Goal: Task Accomplishment & Management: Use online tool/utility

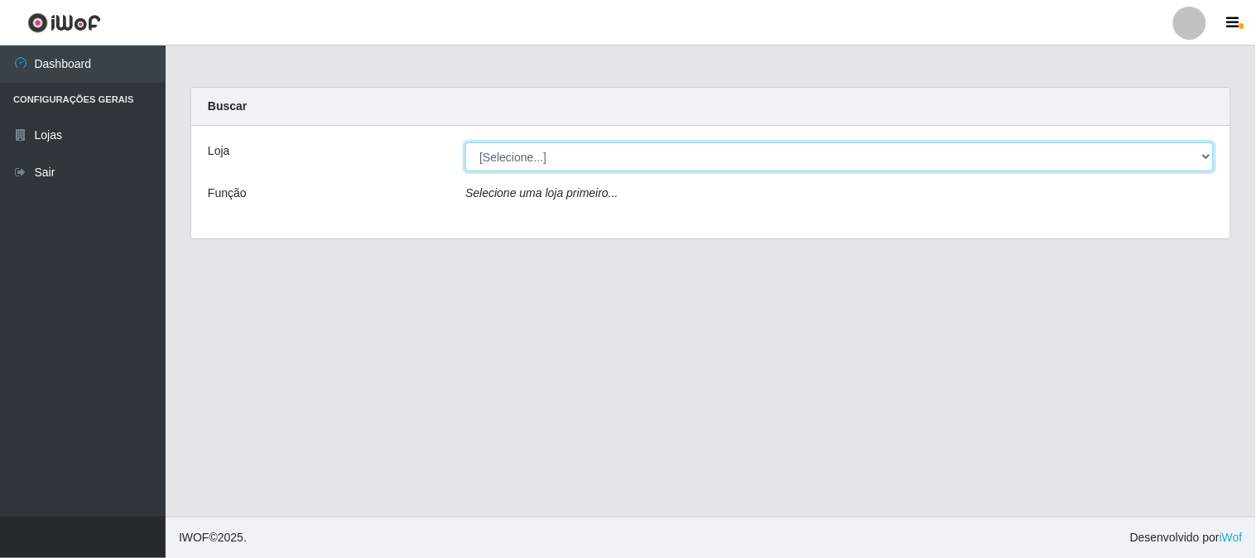
click at [581, 162] on select "[Selecione...] Casatudo BR" at bounding box center [839, 156] width 749 height 29
click at [465, 142] on select "[Selecione...] Casatudo BR" at bounding box center [839, 156] width 749 height 29
click at [590, 149] on select "[Selecione...] Casatudo BR" at bounding box center [839, 156] width 749 height 29
select select "197"
click at [465, 142] on select "[Selecione...] Casatudo BR" at bounding box center [839, 156] width 749 height 29
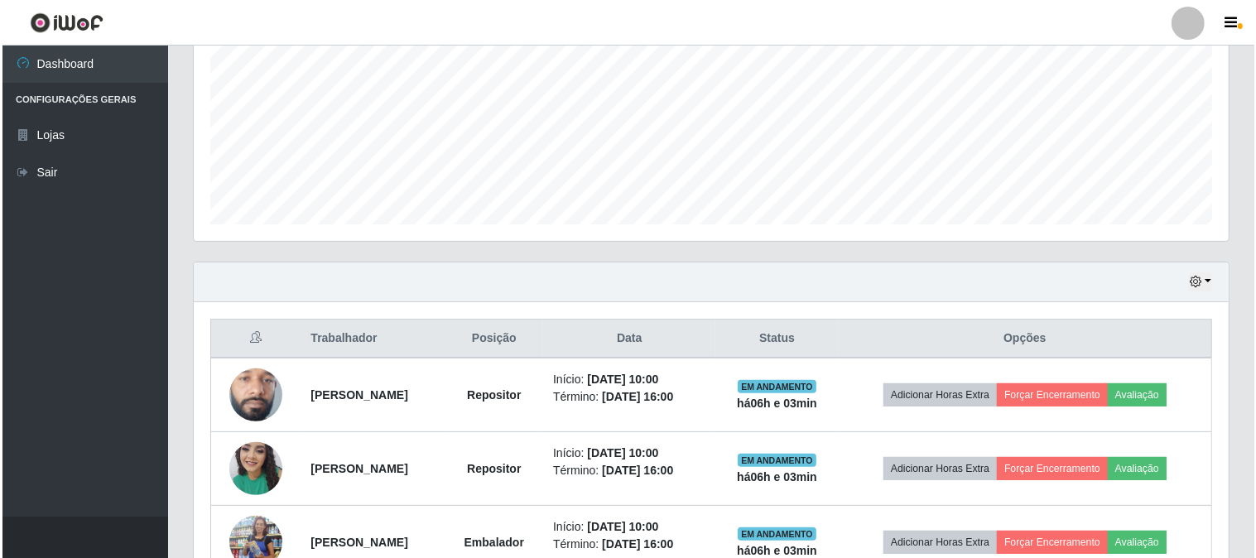
scroll to position [460, 0]
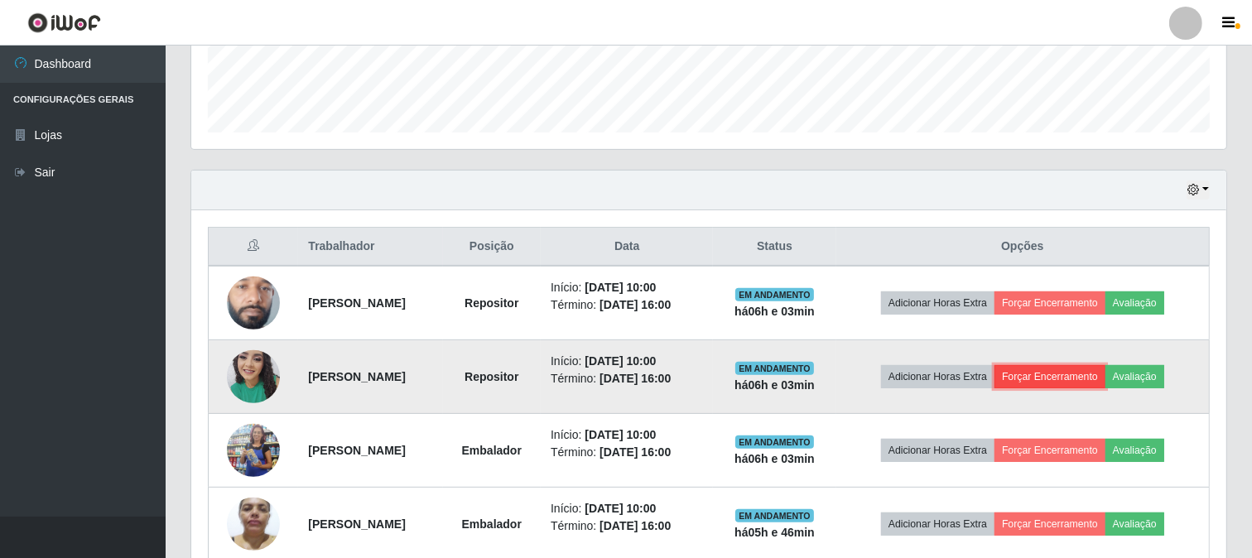
click at [1099, 377] on button "Forçar Encerramento" at bounding box center [1049, 376] width 111 height 23
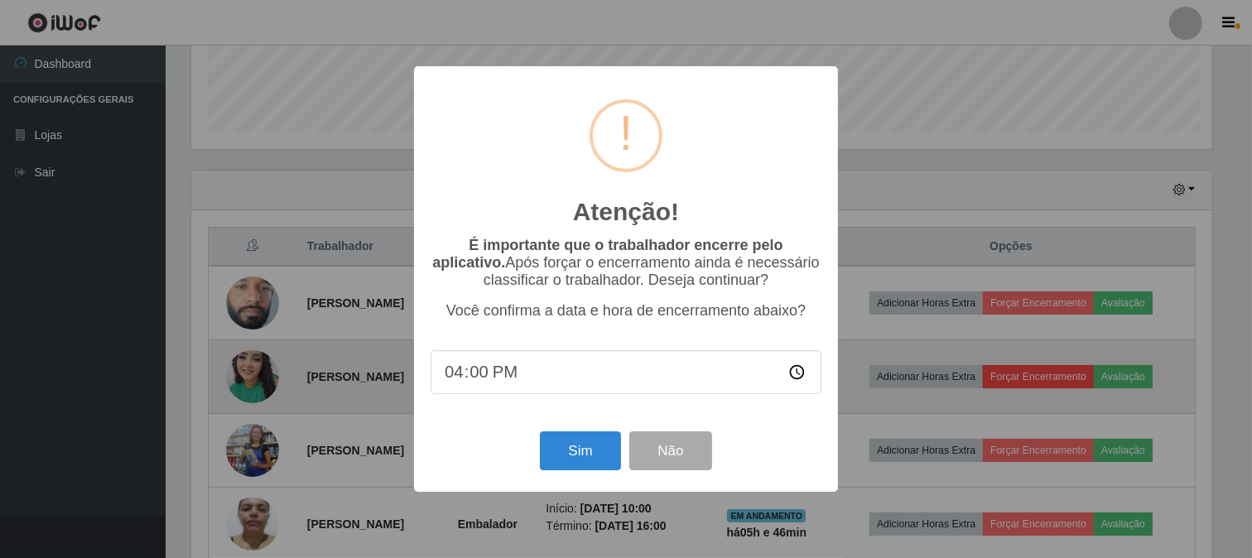
scroll to position [343, 1024]
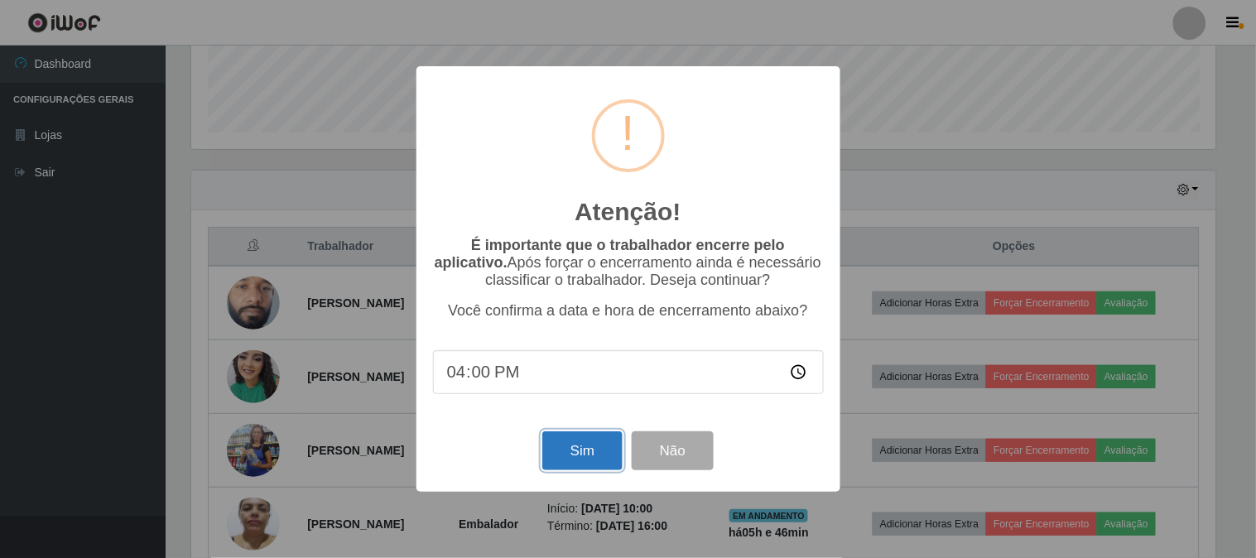
click at [586, 460] on button "Sim" at bounding box center [582, 450] width 80 height 39
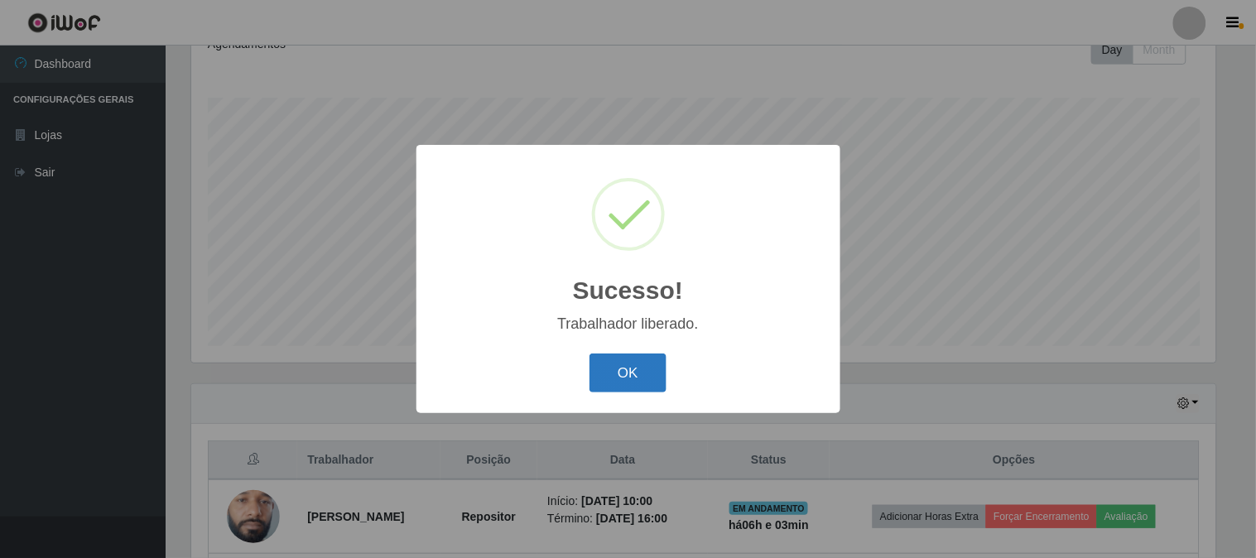
click at [638, 356] on button "OK" at bounding box center [628, 373] width 77 height 39
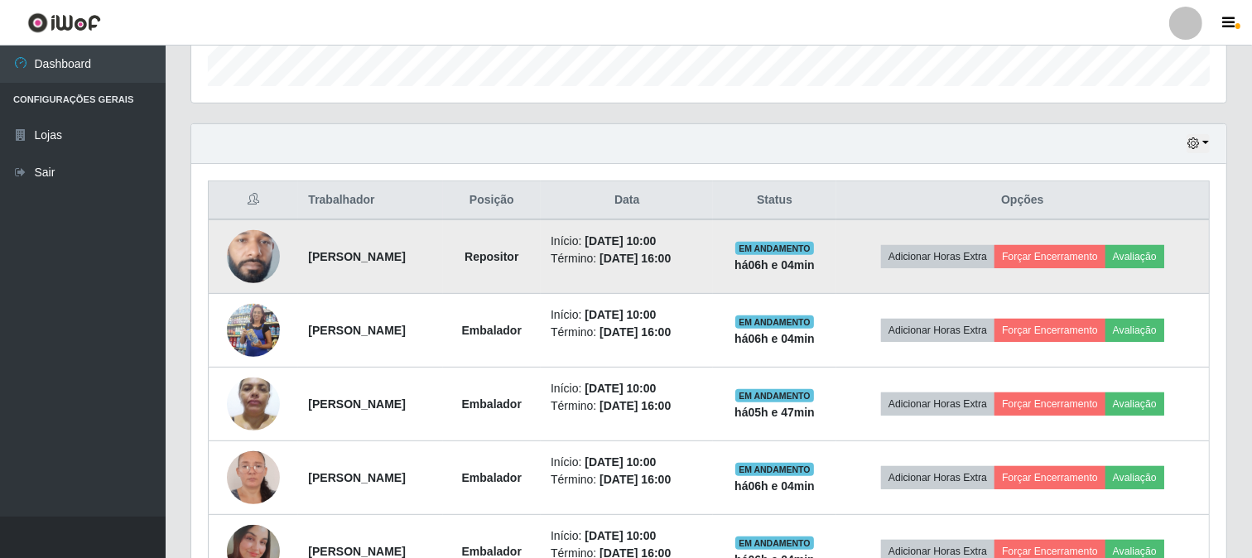
scroll to position [598, 0]
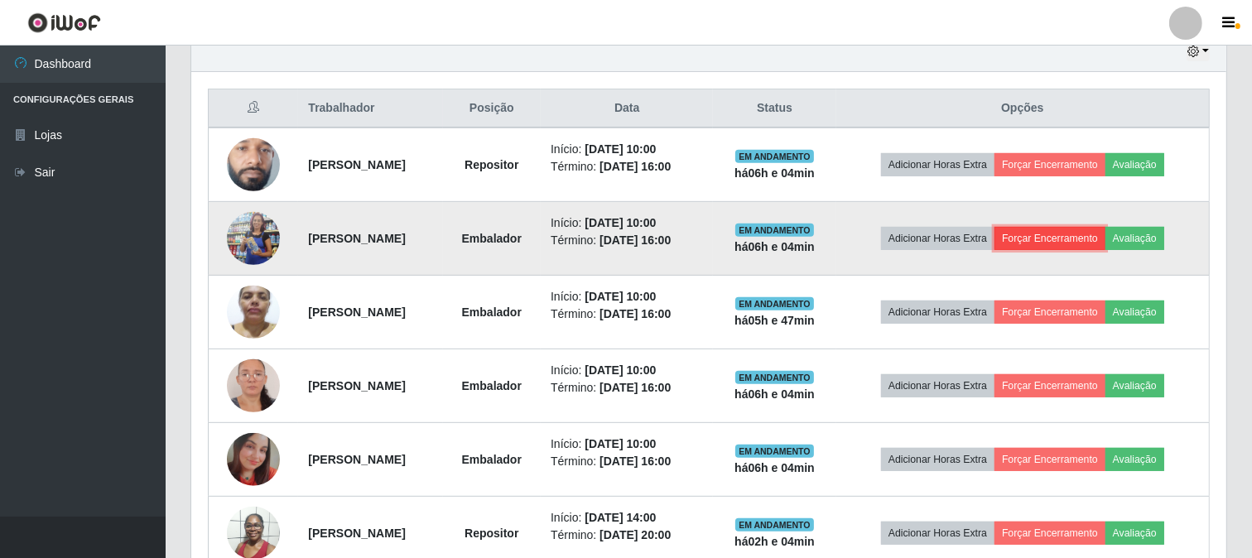
click at [1061, 236] on button "Forçar Encerramento" at bounding box center [1049, 238] width 111 height 23
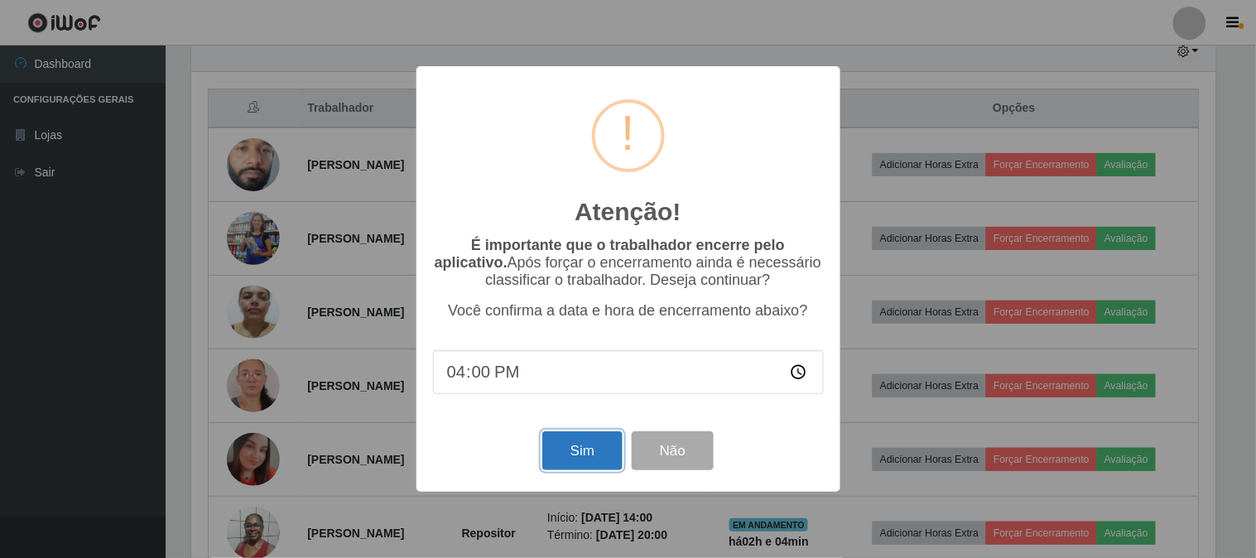
click at [593, 456] on button "Sim" at bounding box center [582, 450] width 80 height 39
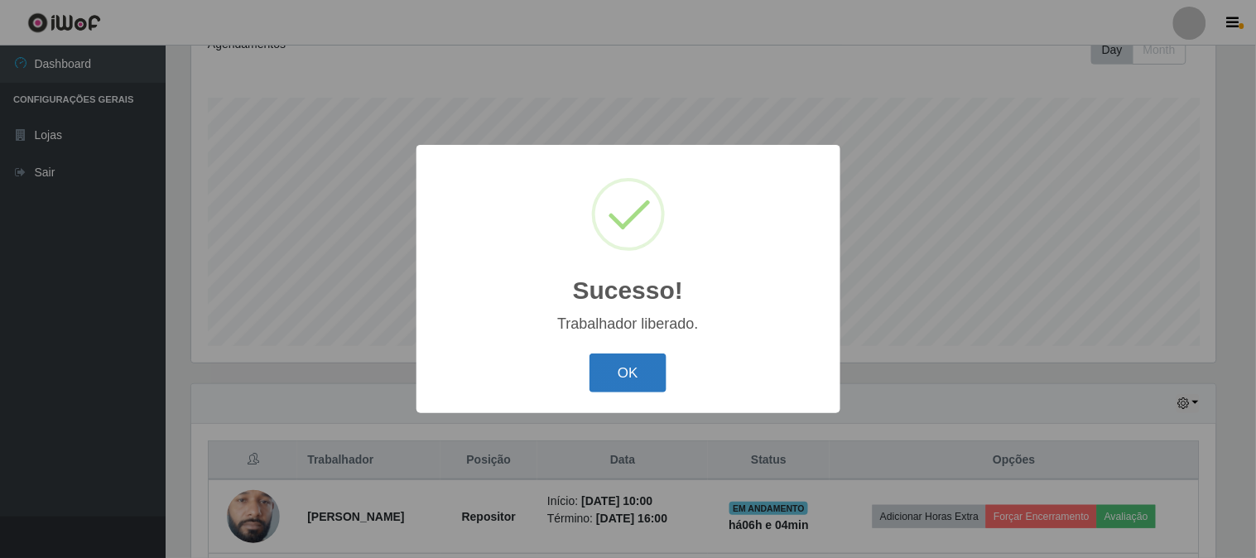
click at [638, 367] on button "OK" at bounding box center [628, 373] width 77 height 39
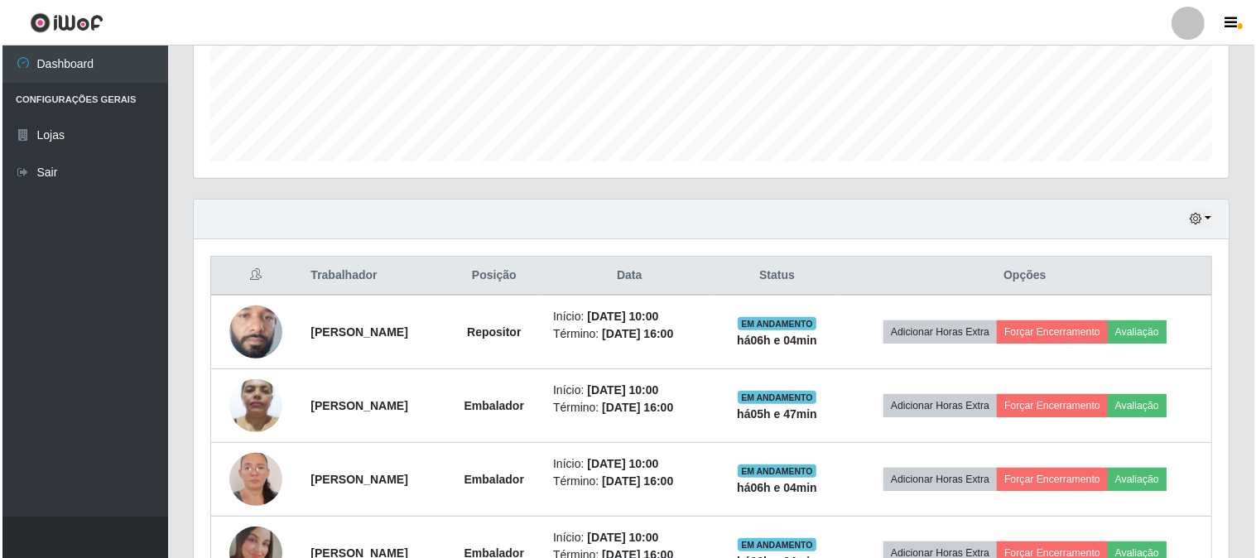
scroll to position [522, 0]
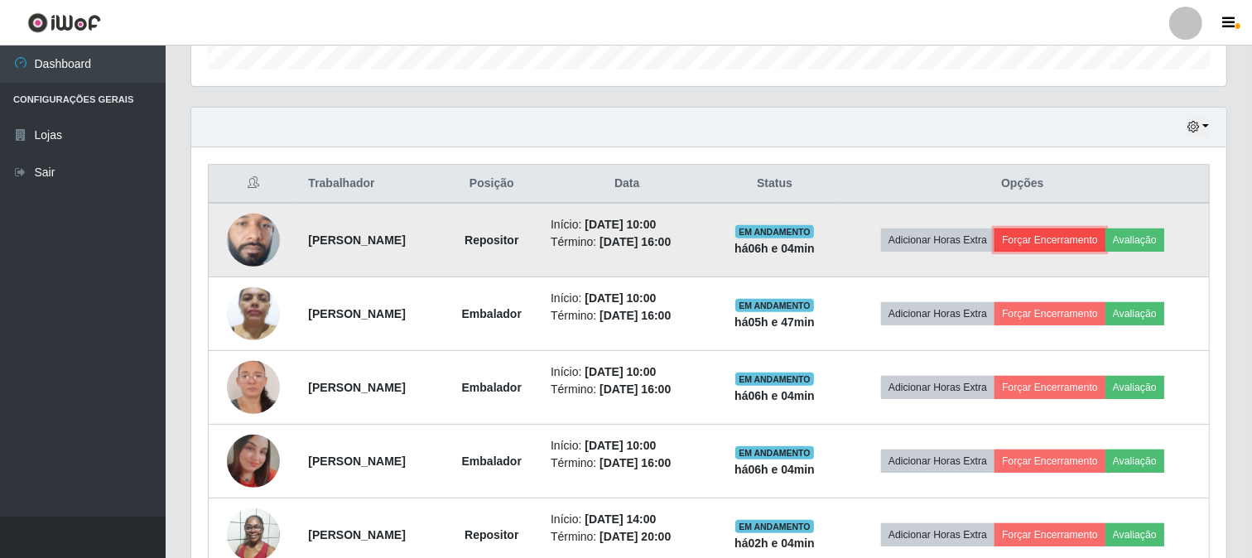
click at [1086, 236] on button "Forçar Encerramento" at bounding box center [1049, 240] width 111 height 23
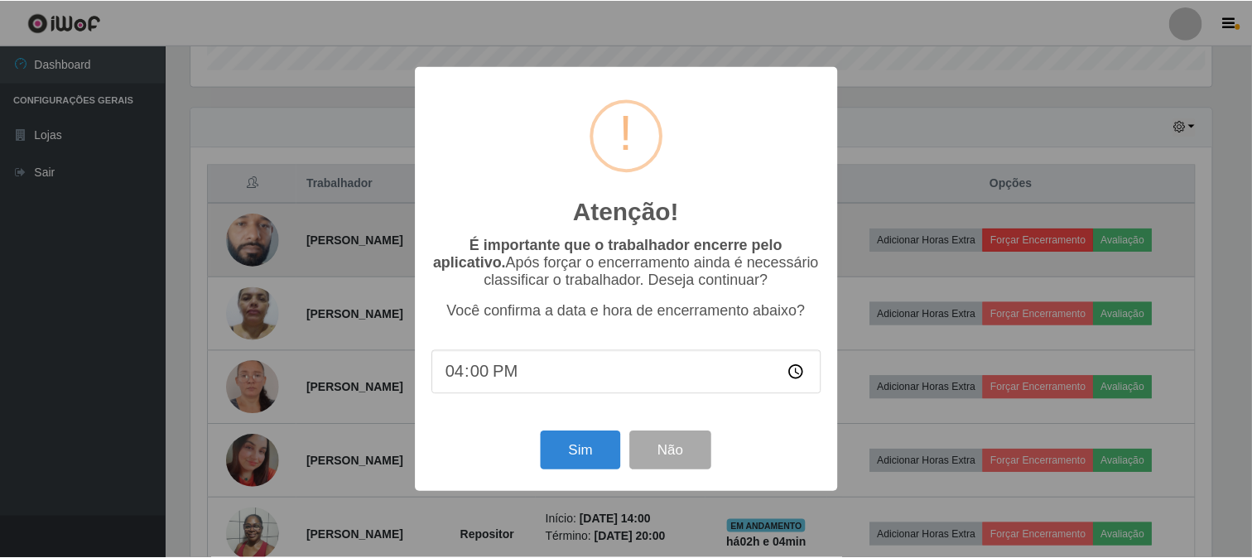
scroll to position [343, 1024]
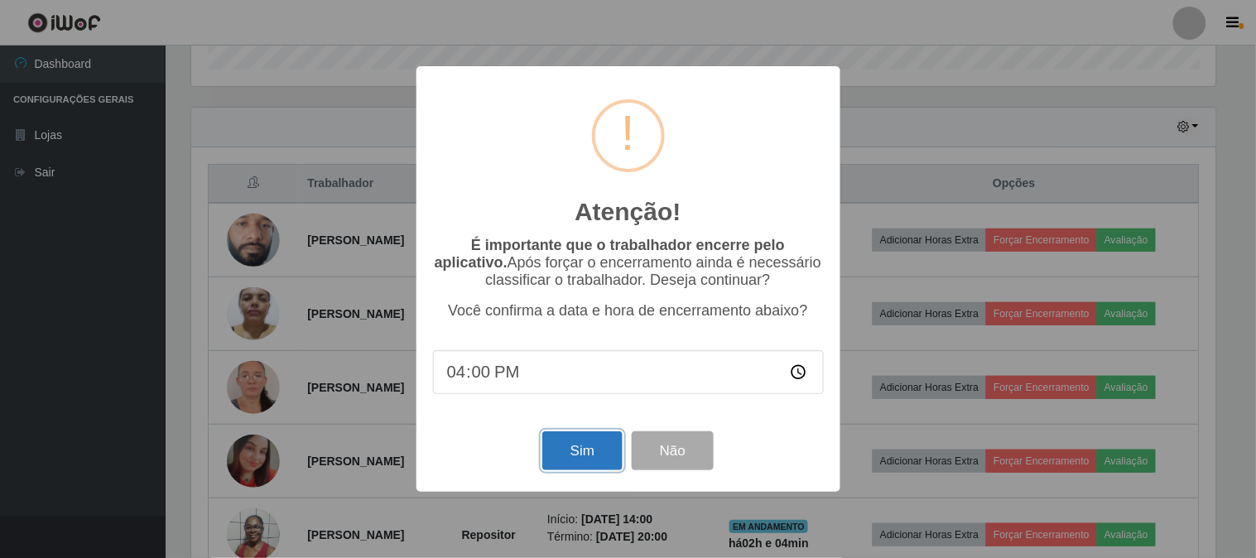
click at [589, 450] on button "Sim" at bounding box center [582, 450] width 80 height 39
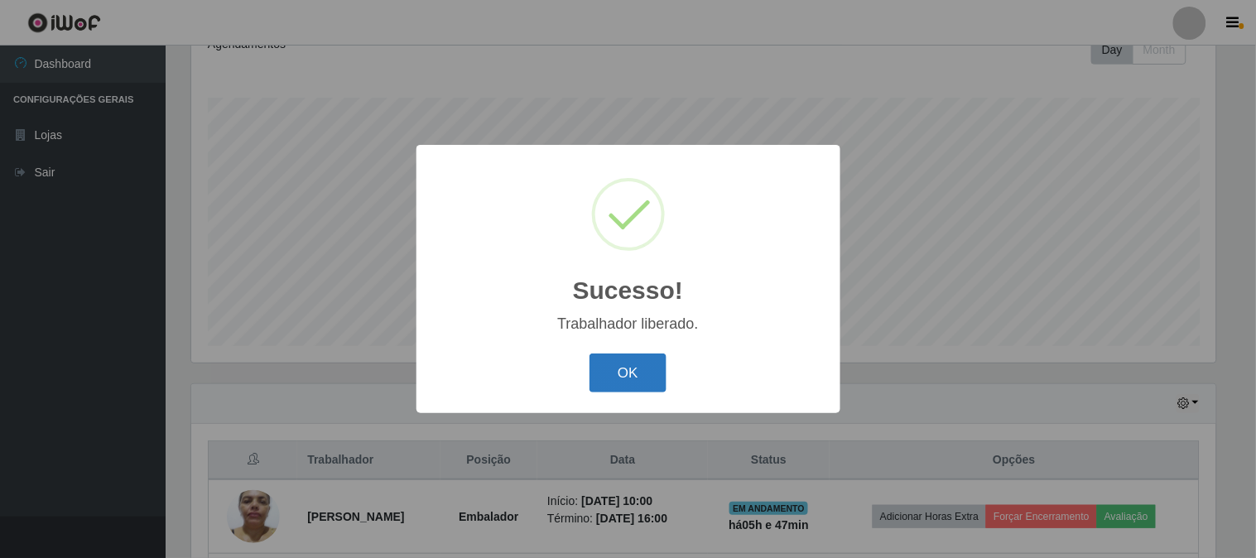
click at [652, 368] on button "OK" at bounding box center [628, 373] width 77 height 39
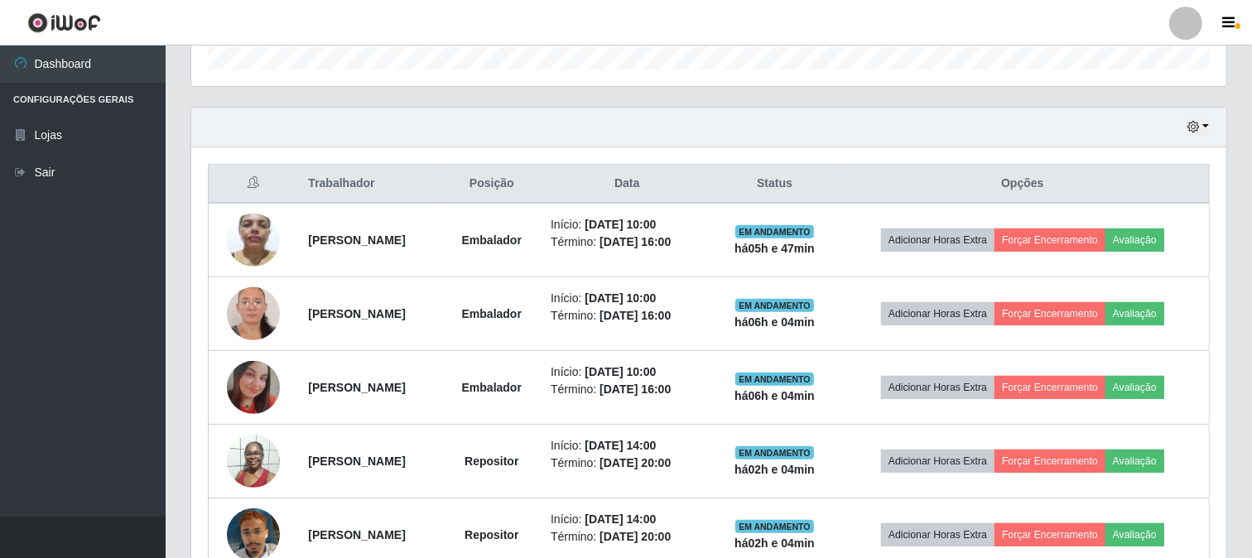
scroll to position [614, 0]
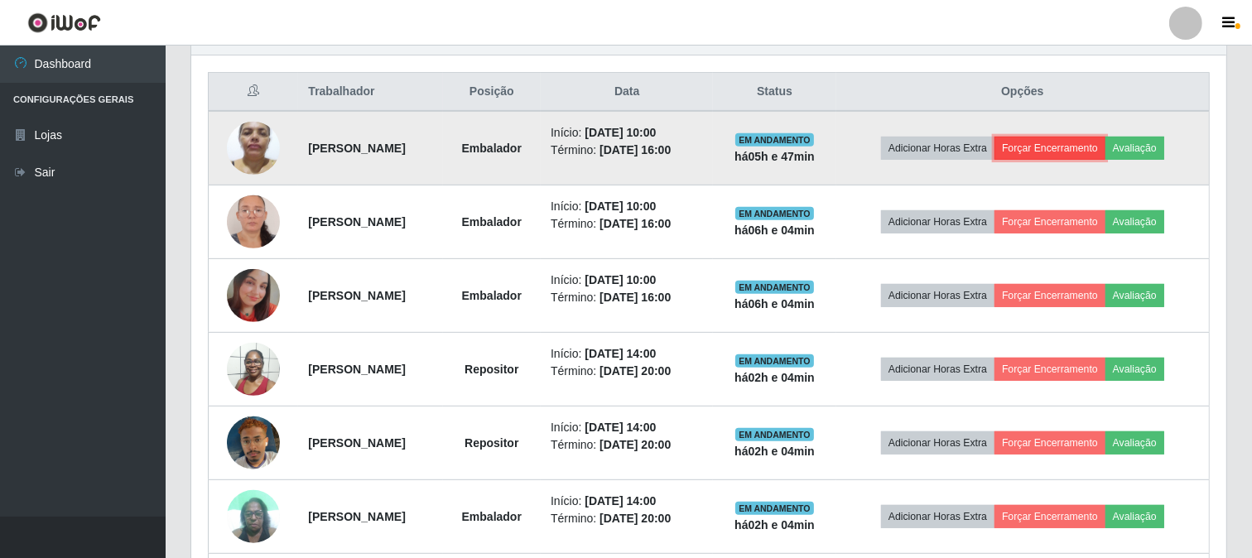
click at [1086, 144] on button "Forçar Encerramento" at bounding box center [1049, 148] width 111 height 23
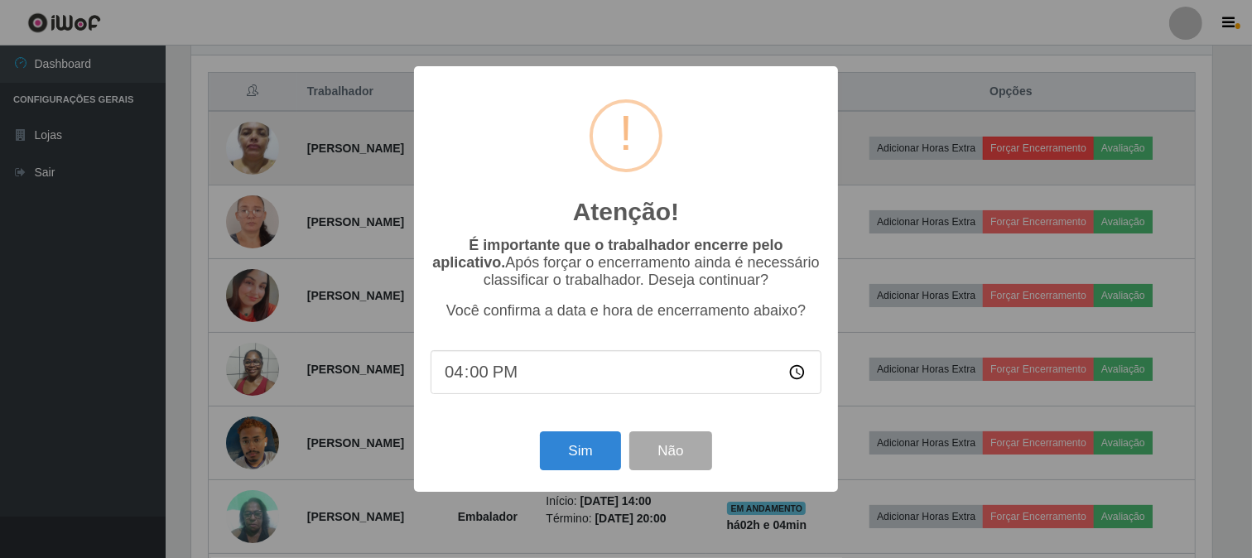
scroll to position [343, 1024]
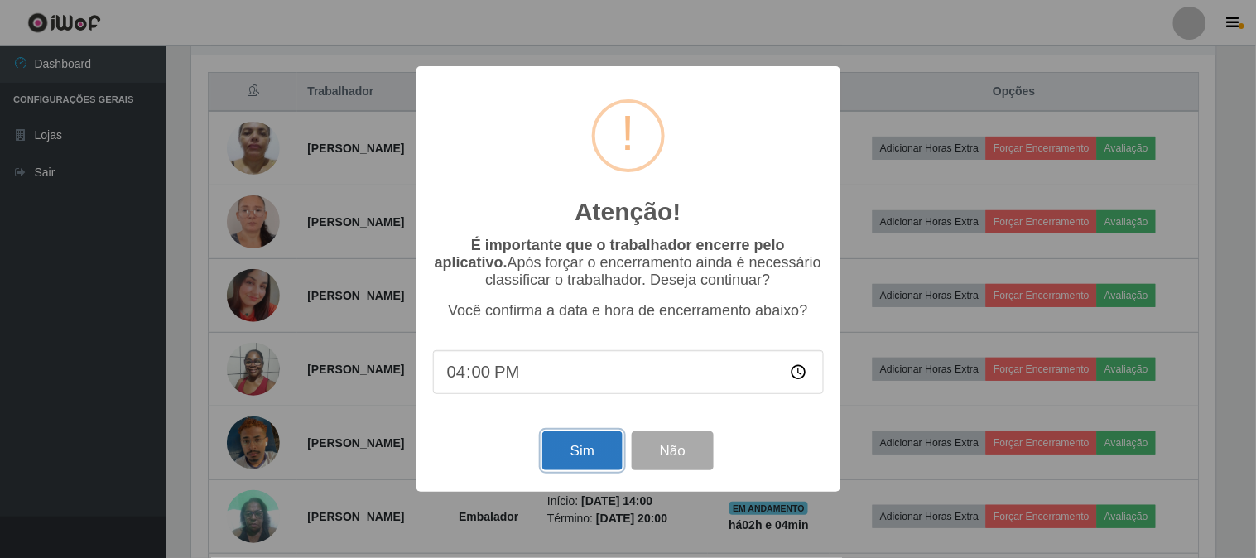
click at [596, 458] on button "Sim" at bounding box center [582, 450] width 80 height 39
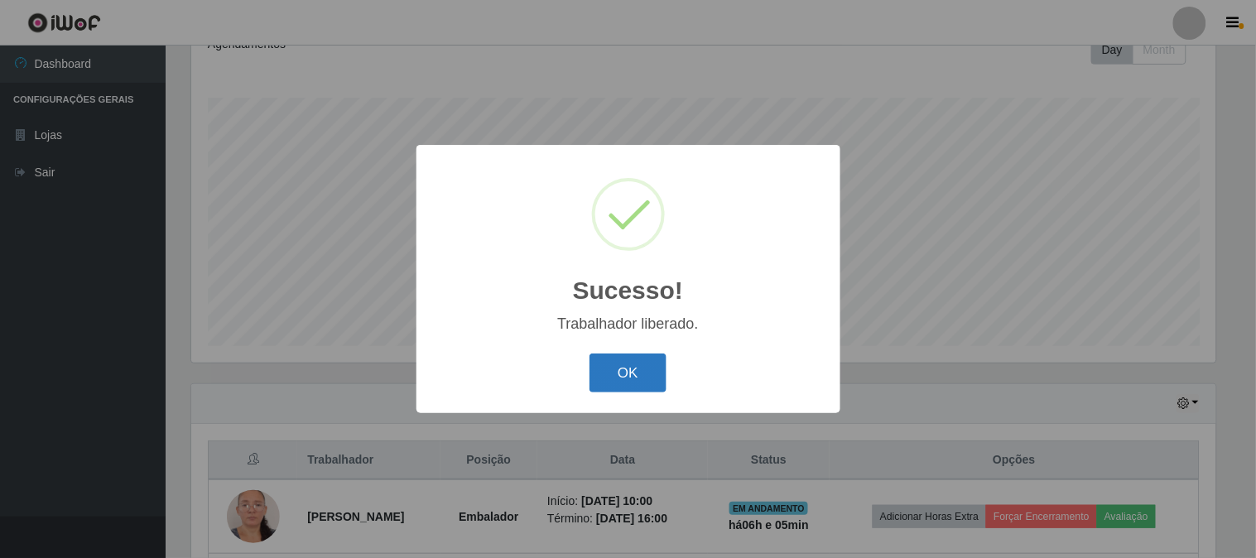
click at [639, 365] on button "OK" at bounding box center [628, 373] width 77 height 39
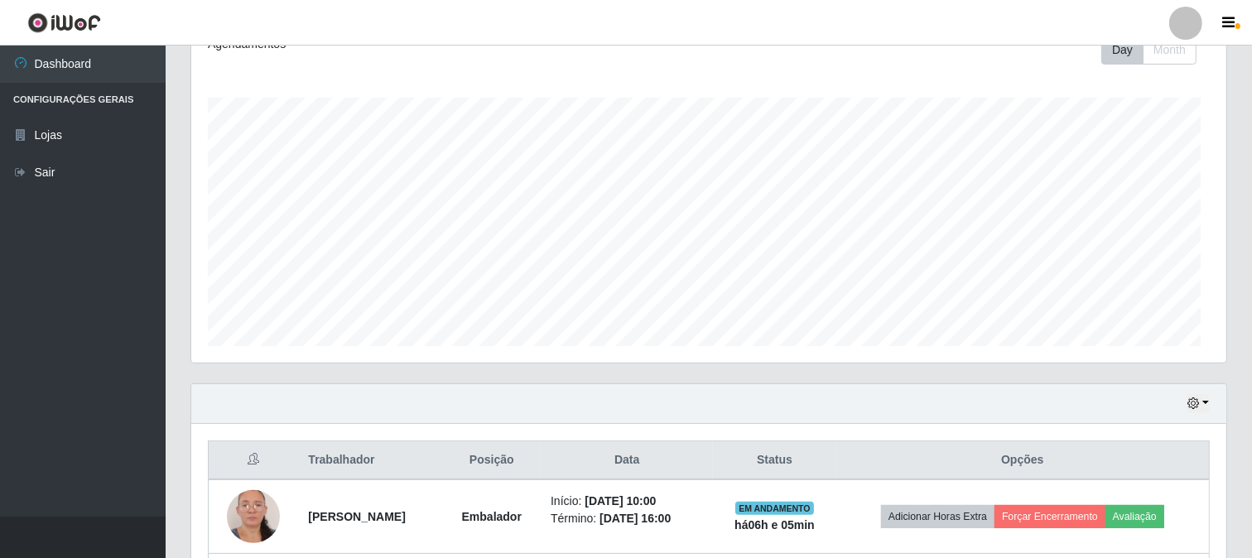
scroll to position [0, 0]
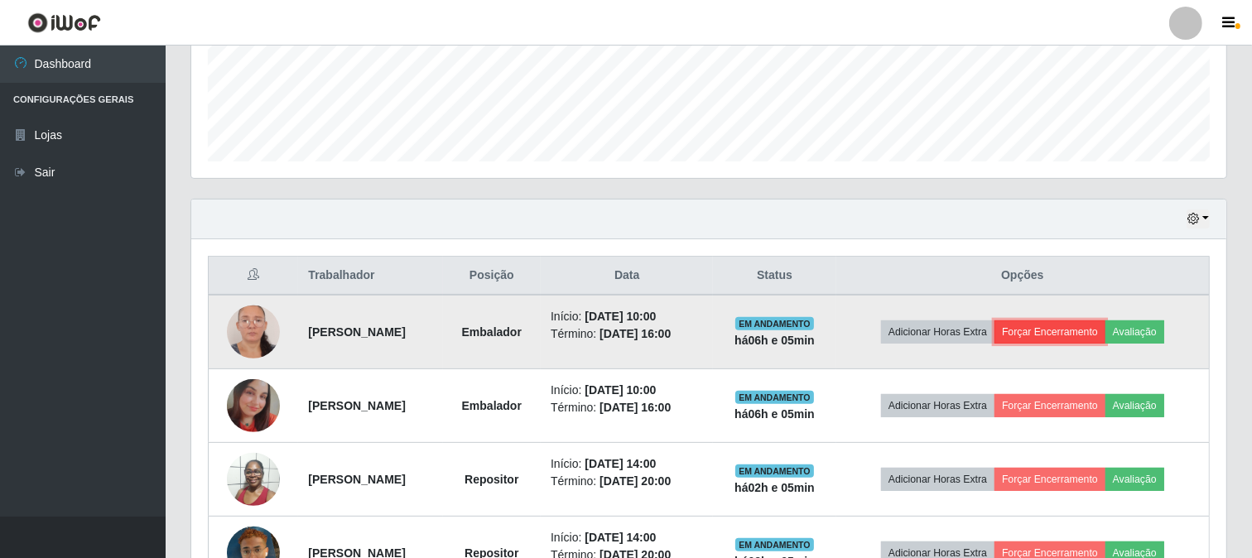
click at [1057, 329] on button "Forçar Encerramento" at bounding box center [1049, 331] width 111 height 23
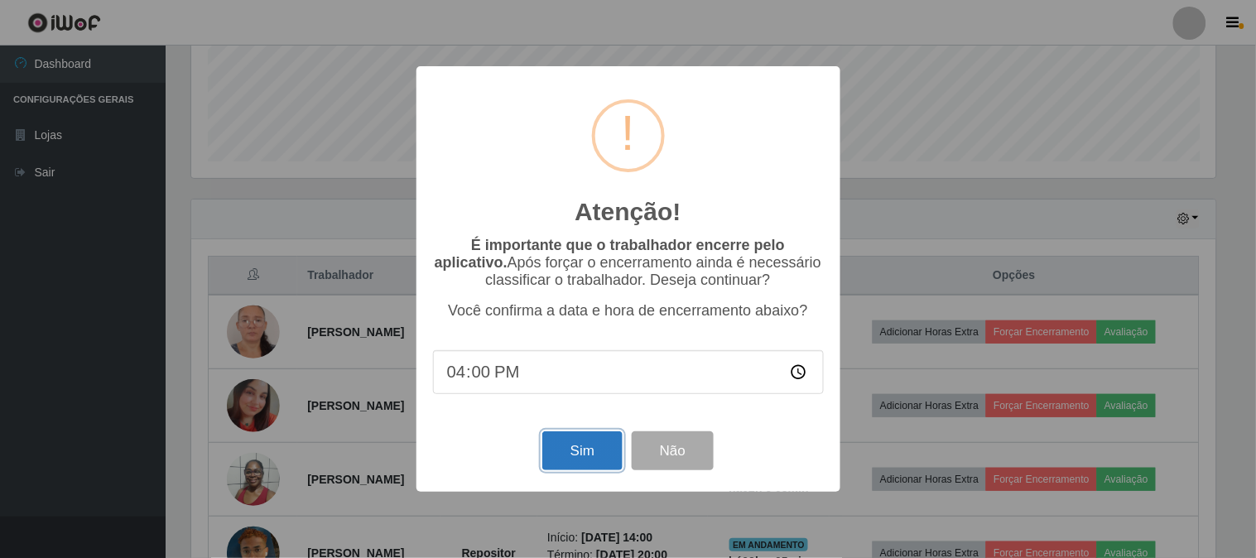
click at [584, 449] on button "Sim" at bounding box center [582, 450] width 80 height 39
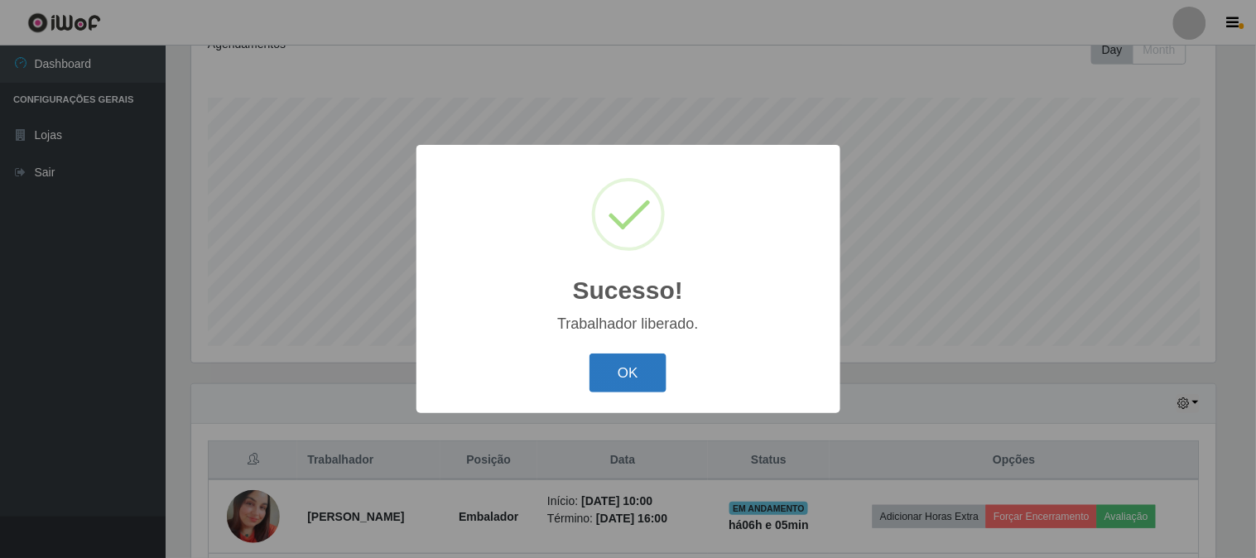
click at [657, 354] on button "OK" at bounding box center [628, 373] width 77 height 39
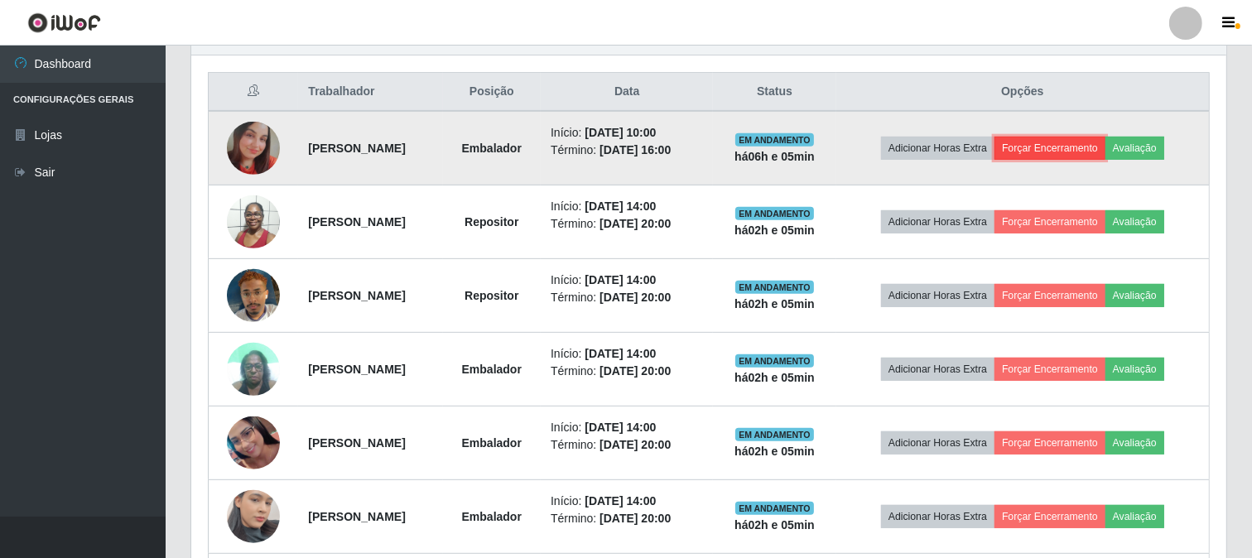
click at [1090, 141] on button "Forçar Encerramento" at bounding box center [1049, 148] width 111 height 23
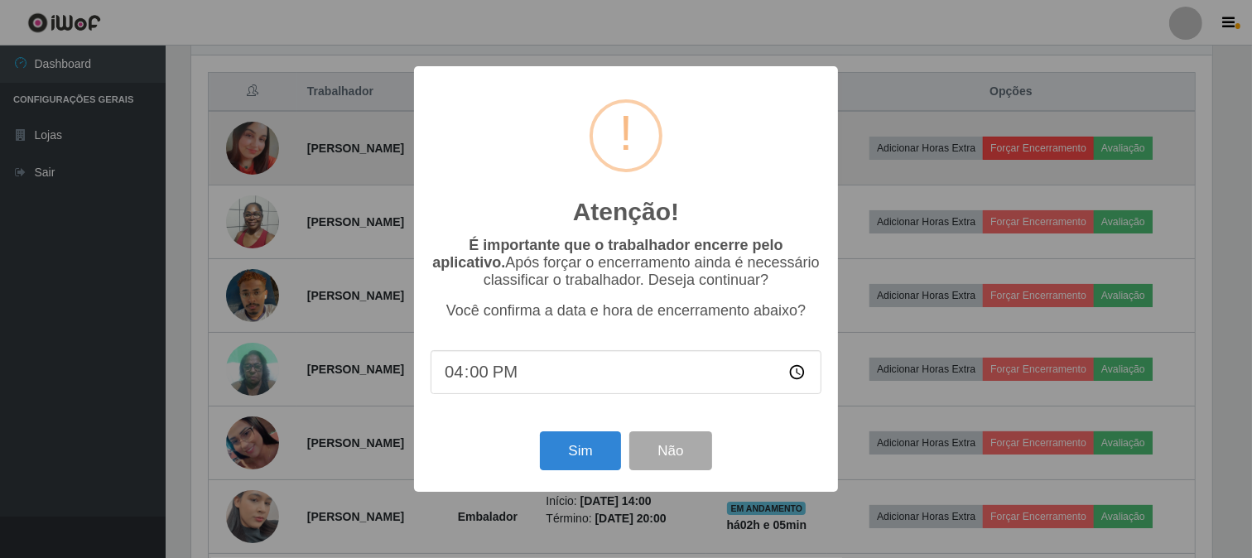
scroll to position [343, 1024]
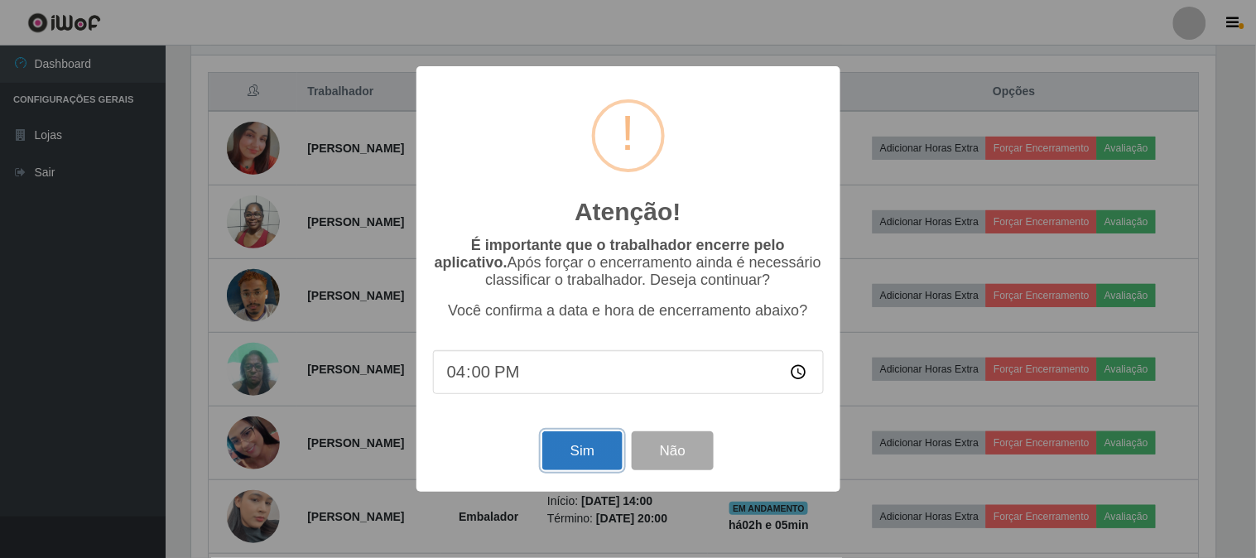
click at [589, 448] on button "Sim" at bounding box center [582, 450] width 80 height 39
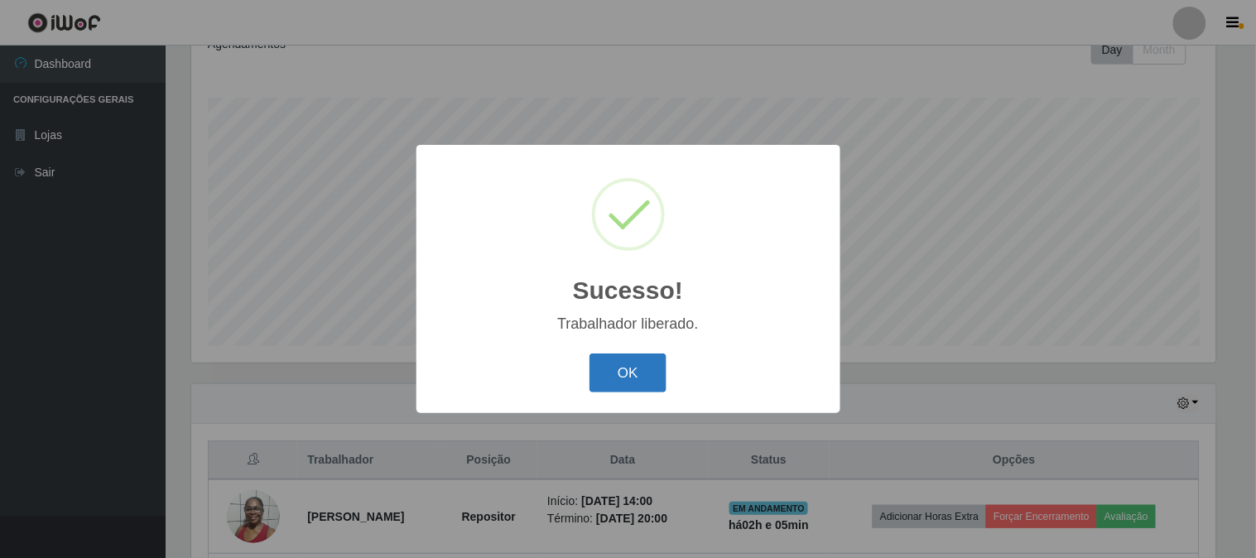
click at [619, 363] on button "OK" at bounding box center [628, 373] width 77 height 39
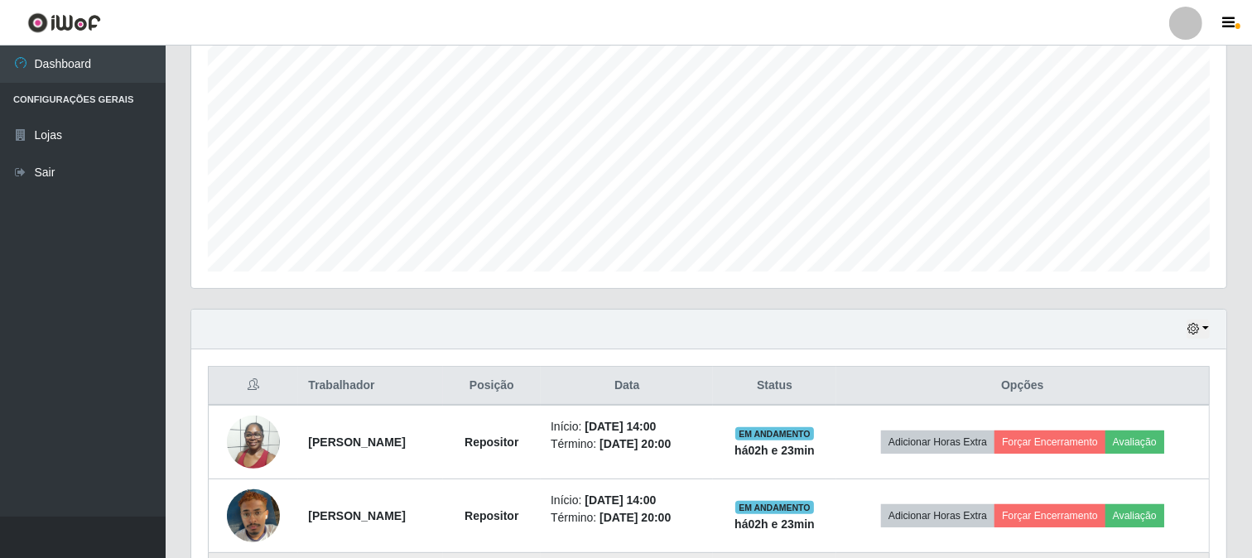
scroll to position [689, 0]
